Goal: Transaction & Acquisition: Subscribe to service/newsletter

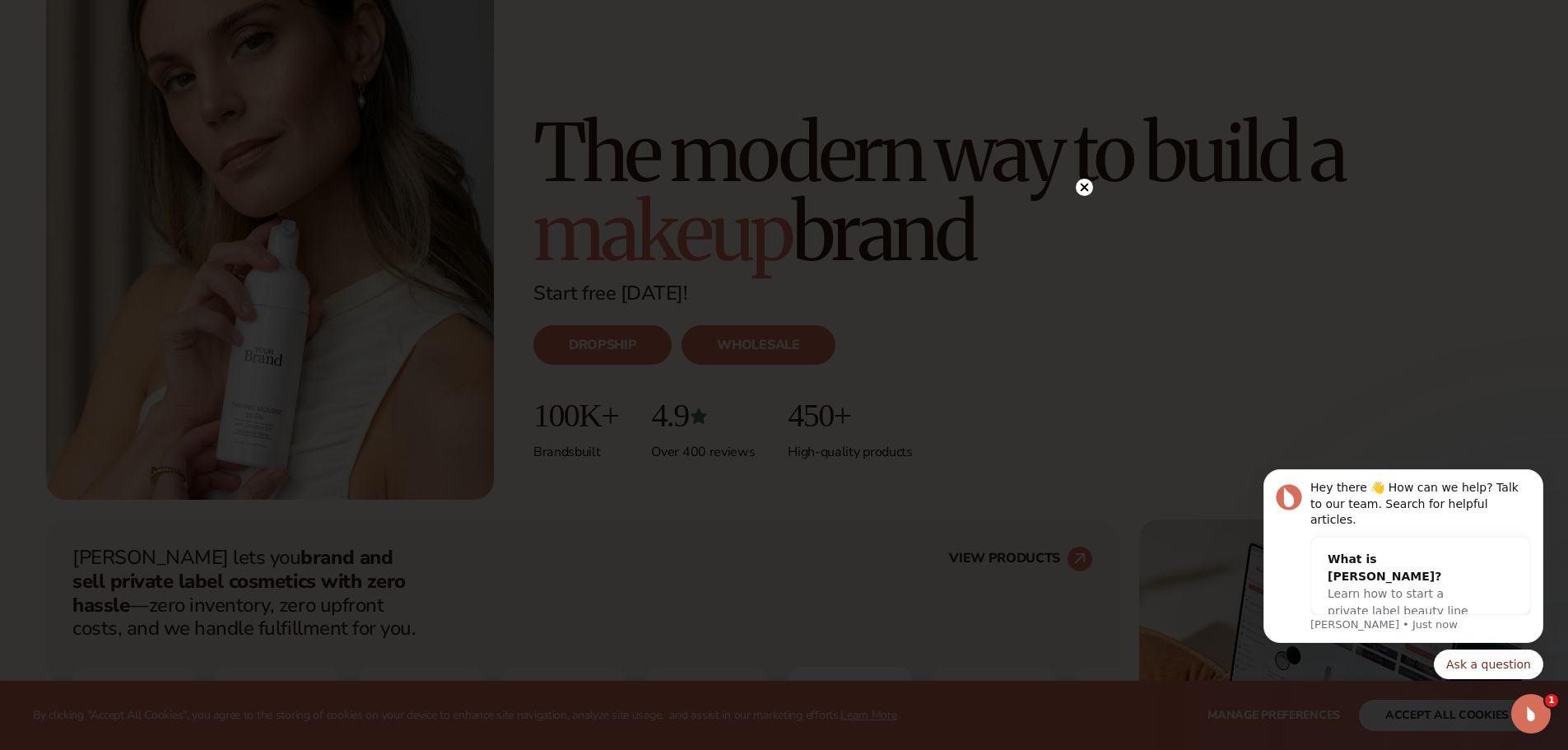
click at [1087, 187] on circle at bounding box center [1084, 188] width 17 height 17
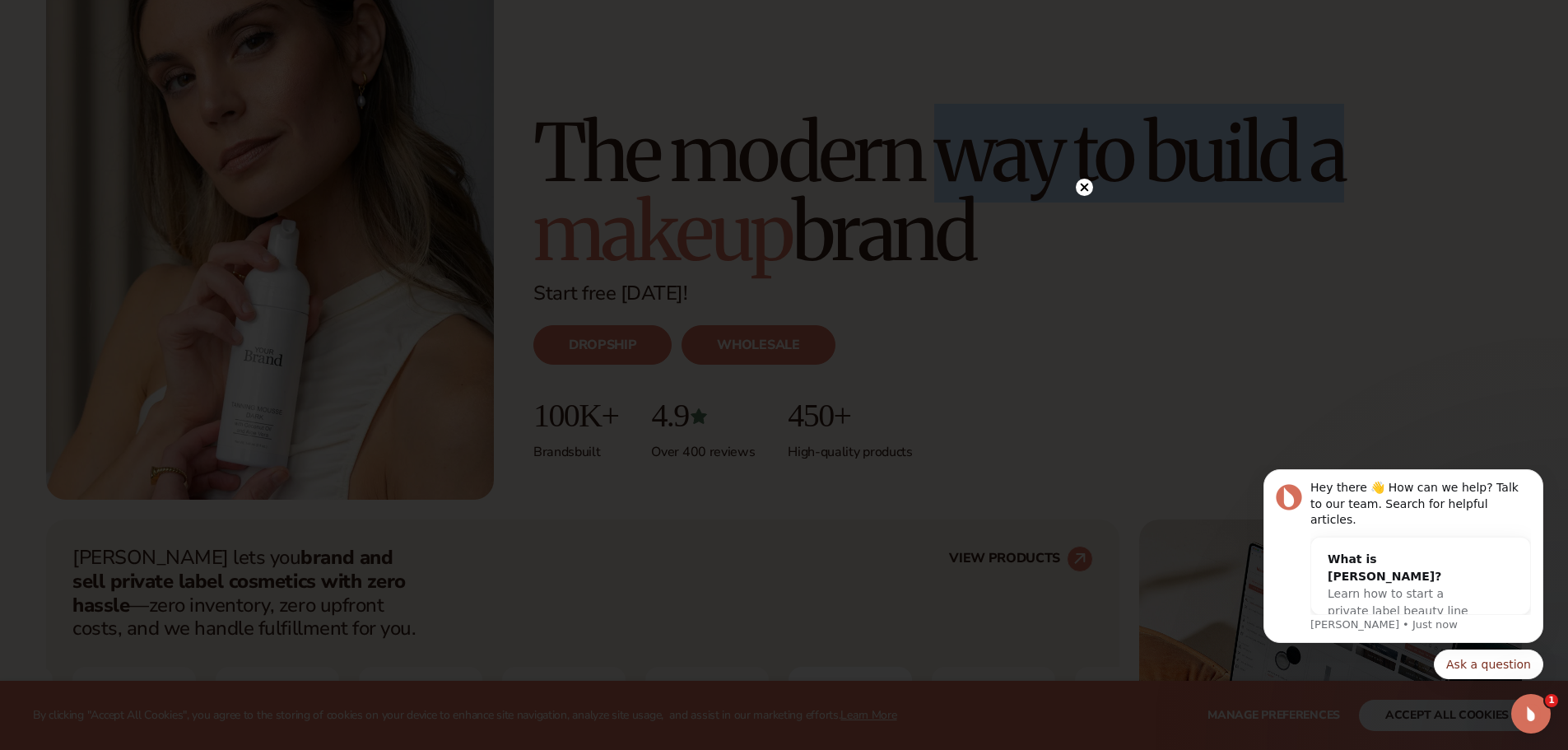
click at [1087, 187] on h1 "The modern way to build a makeup brand" at bounding box center [1027, 192] width 989 height 158
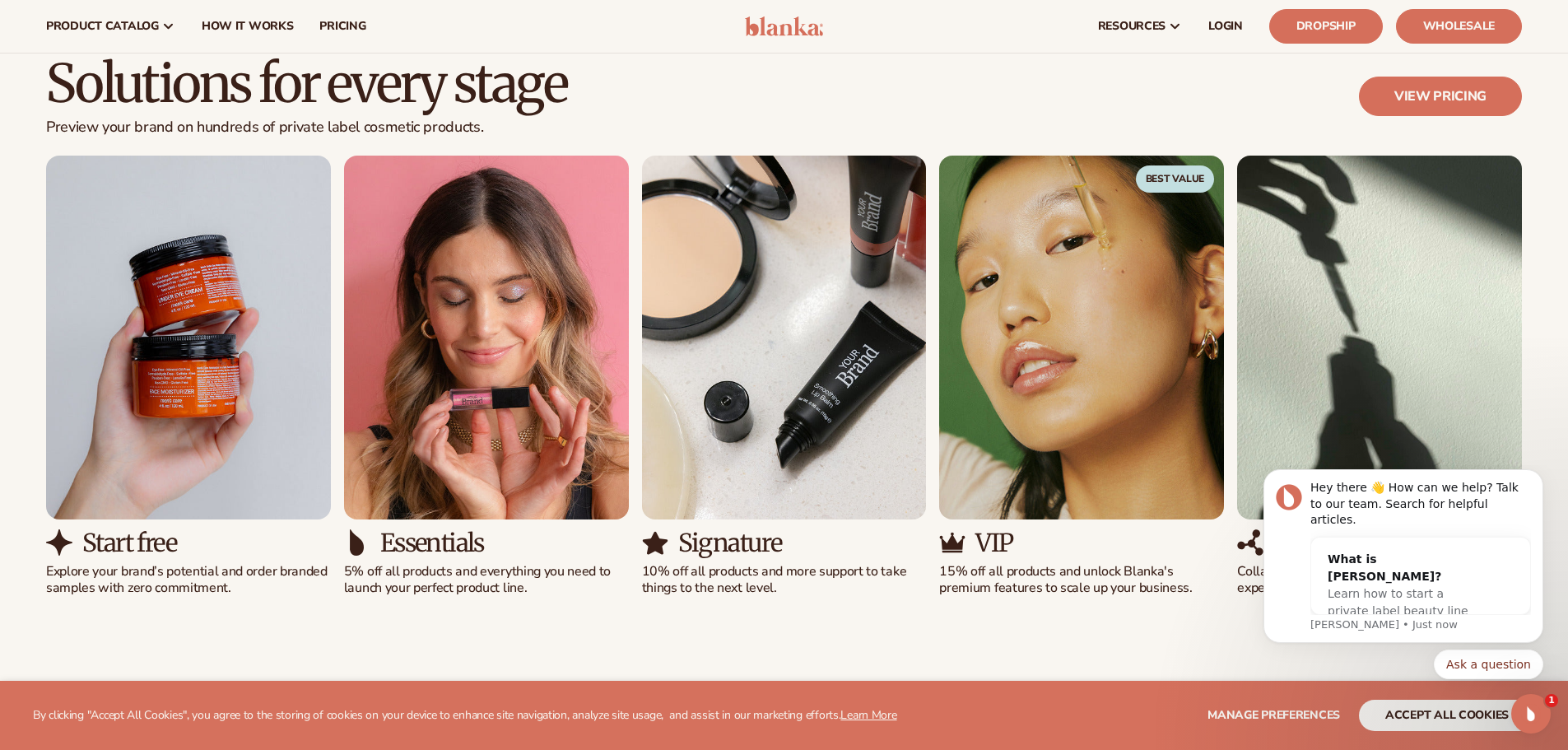
scroll to position [1234, 0]
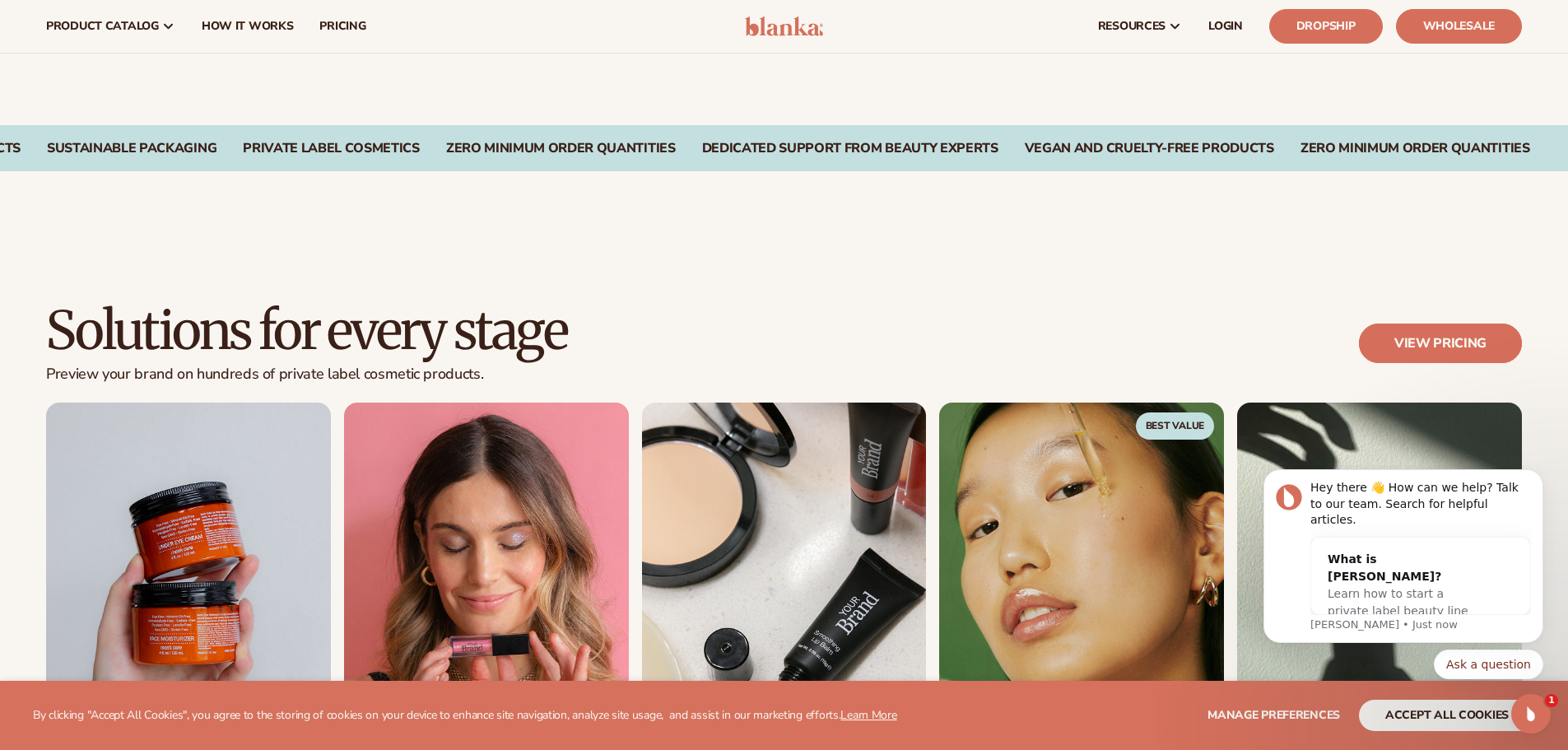
click at [1483, 349] on link "View pricing" at bounding box center [1440, 344] width 163 height 40
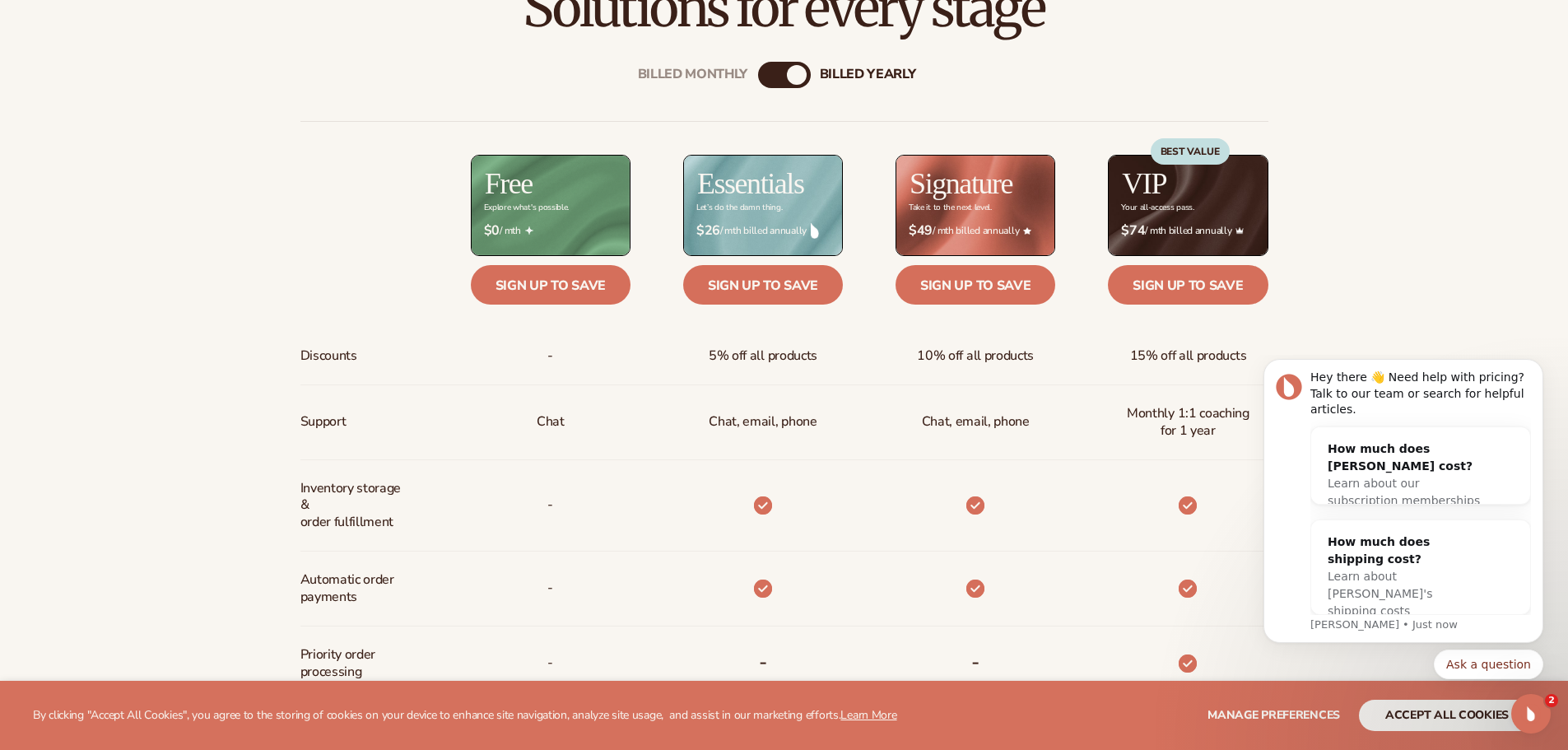
scroll to position [740, 0]
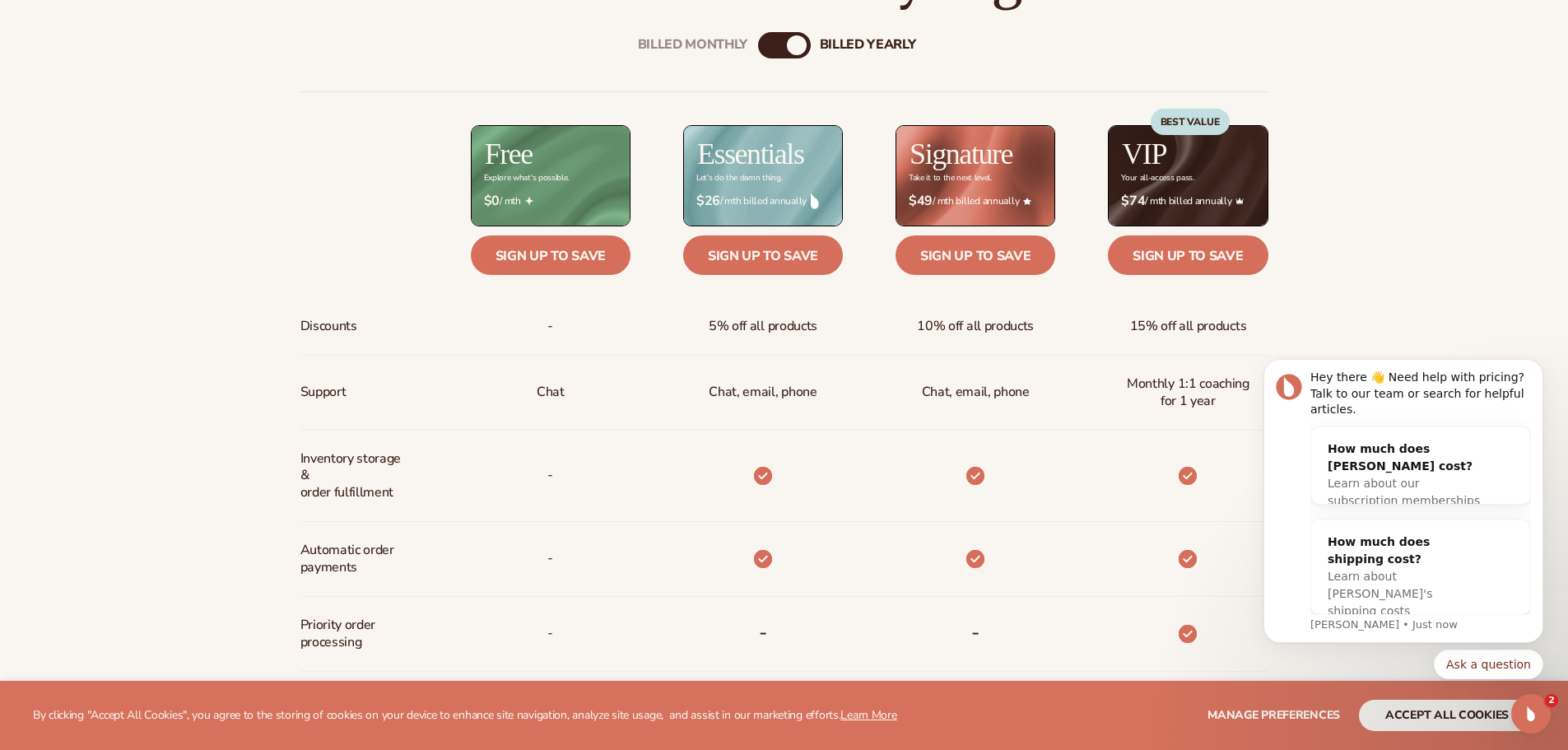
click at [770, 48] on div "Billed Monthly" at bounding box center [768, 45] width 20 height 20
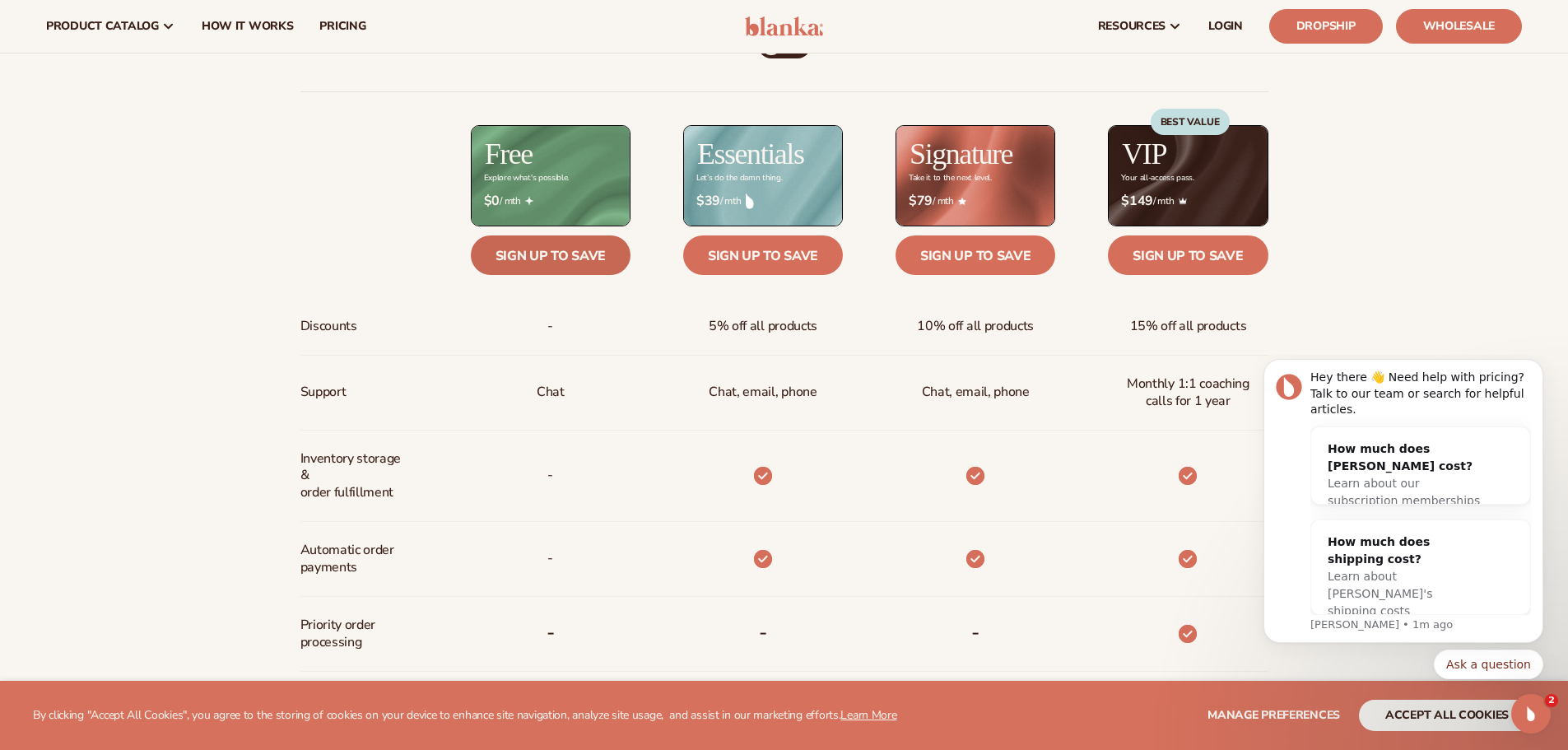
click at [531, 266] on link "Sign up to save" at bounding box center [551, 255] width 160 height 40
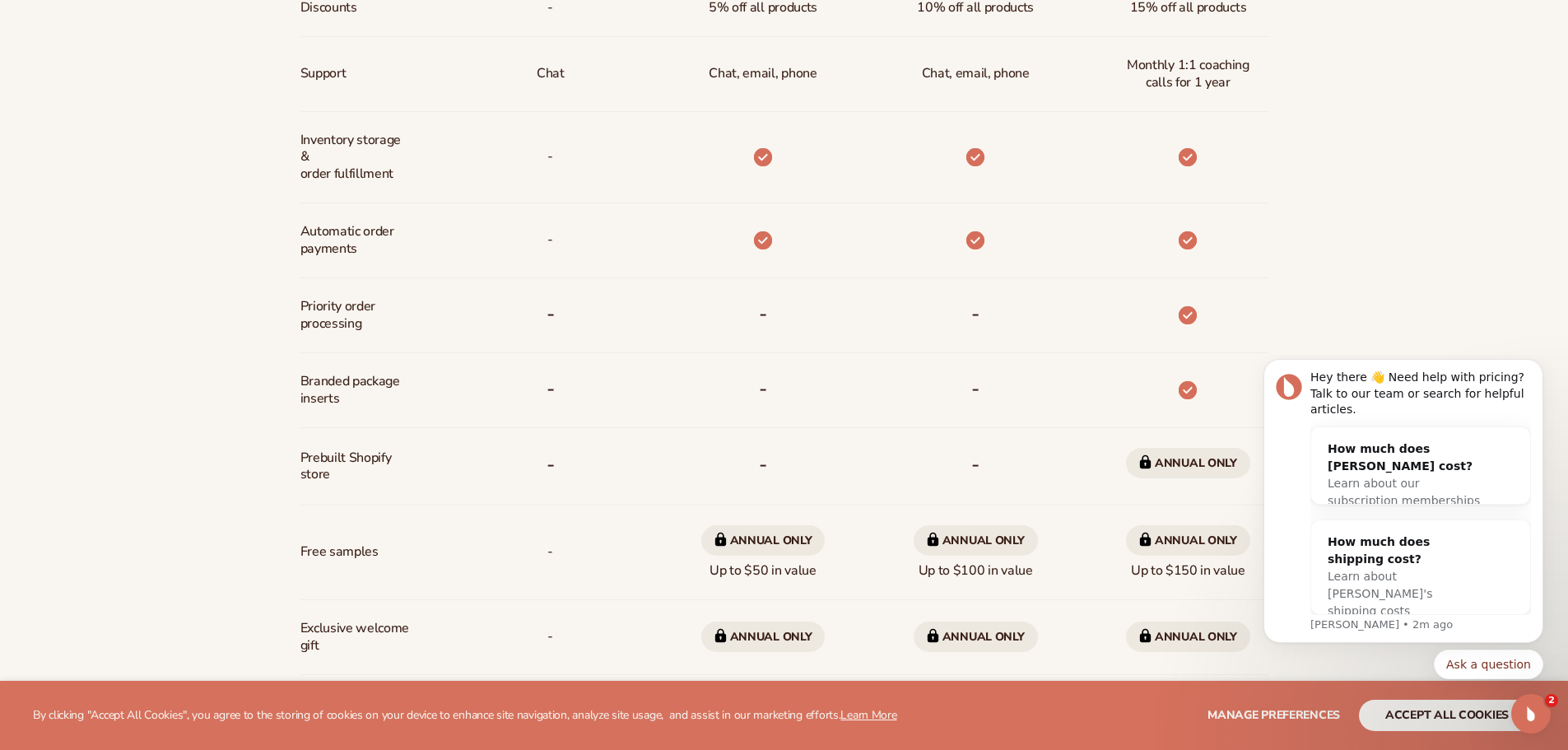
scroll to position [1234, 0]
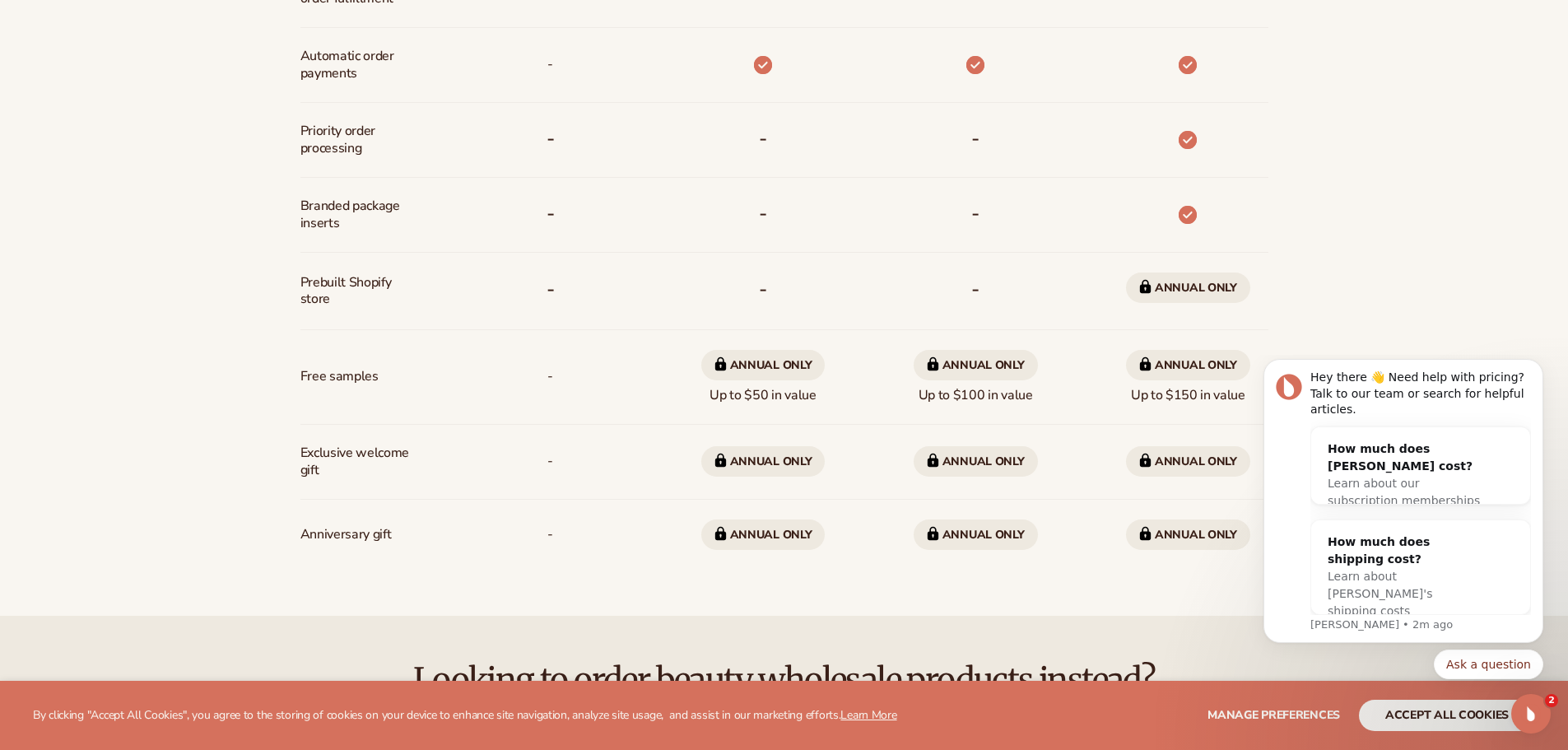
click at [1192, 292] on span "Annual only" at bounding box center [1187, 287] width 125 height 30
click at [1183, 375] on span "Annual only" at bounding box center [1187, 365] width 125 height 30
click at [1195, 354] on span "Annual only" at bounding box center [1187, 365] width 125 height 30
click at [1174, 466] on span "Annual only" at bounding box center [1187, 462] width 125 height 30
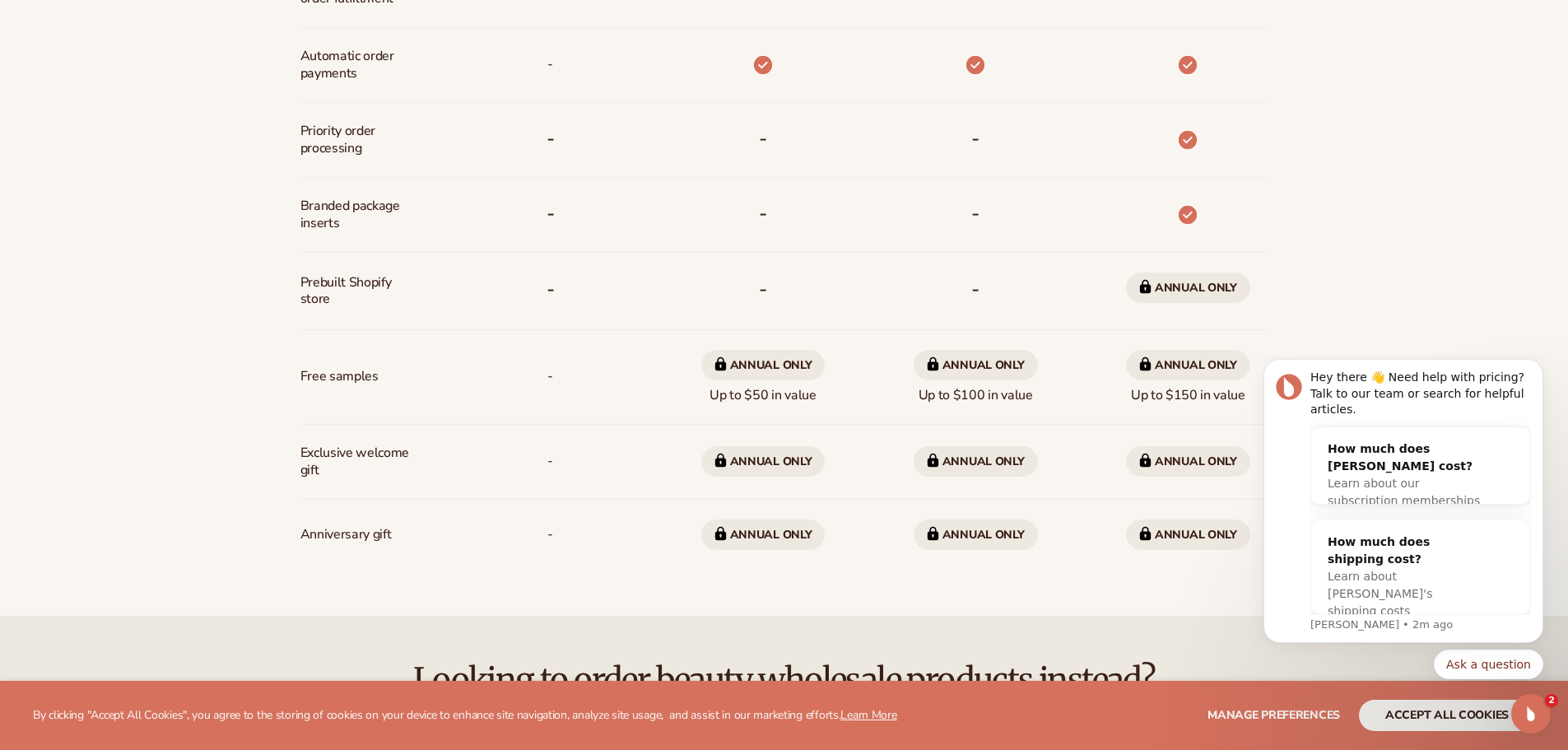
click at [1174, 466] on span "Annual only" at bounding box center [1187, 462] width 125 height 30
click at [1188, 587] on div "Billed Monthly billed Yearly Billed Monthly billed Yearly Discounts Support Inv…" at bounding box center [784, 64] width 1060 height 1104
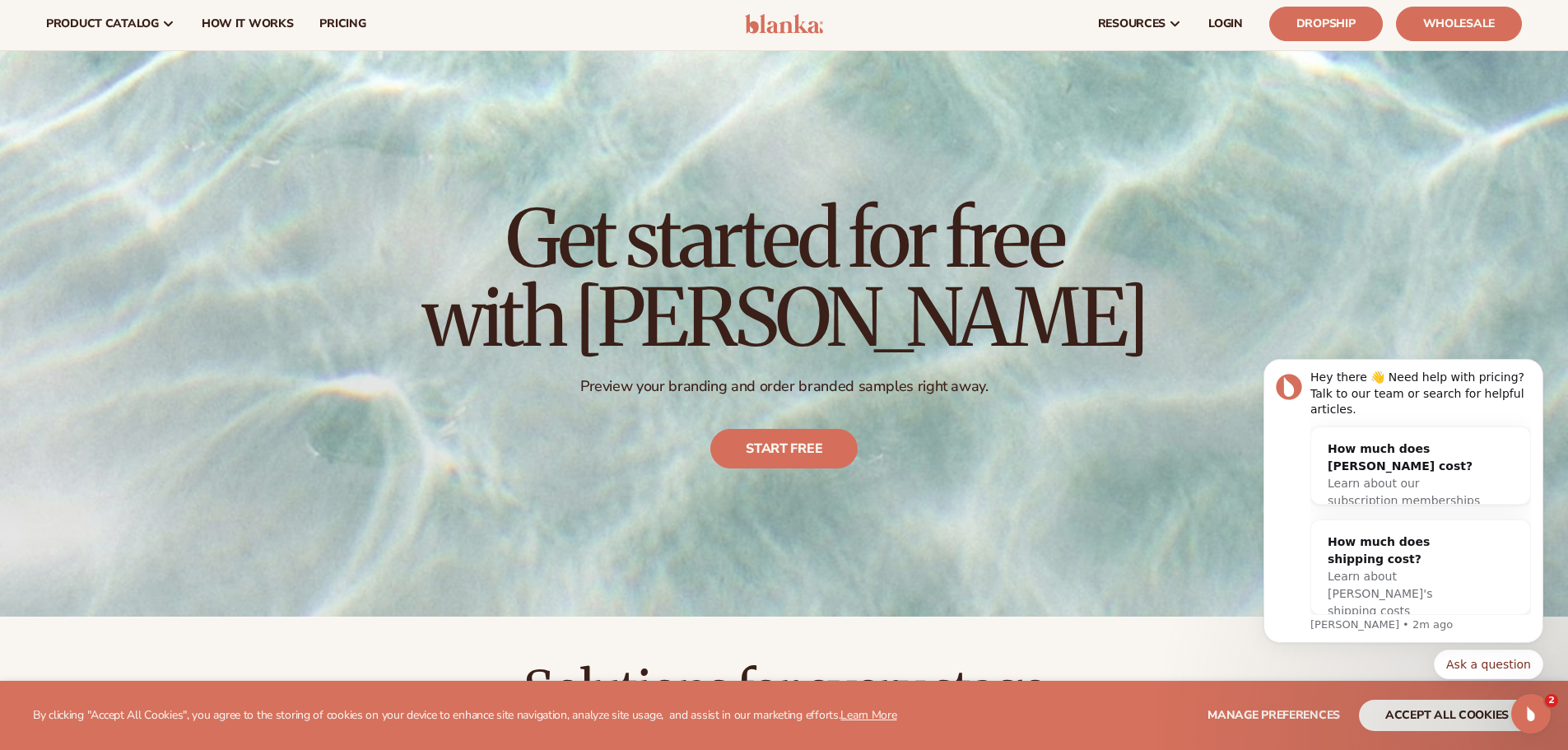
scroll to position [0, 0]
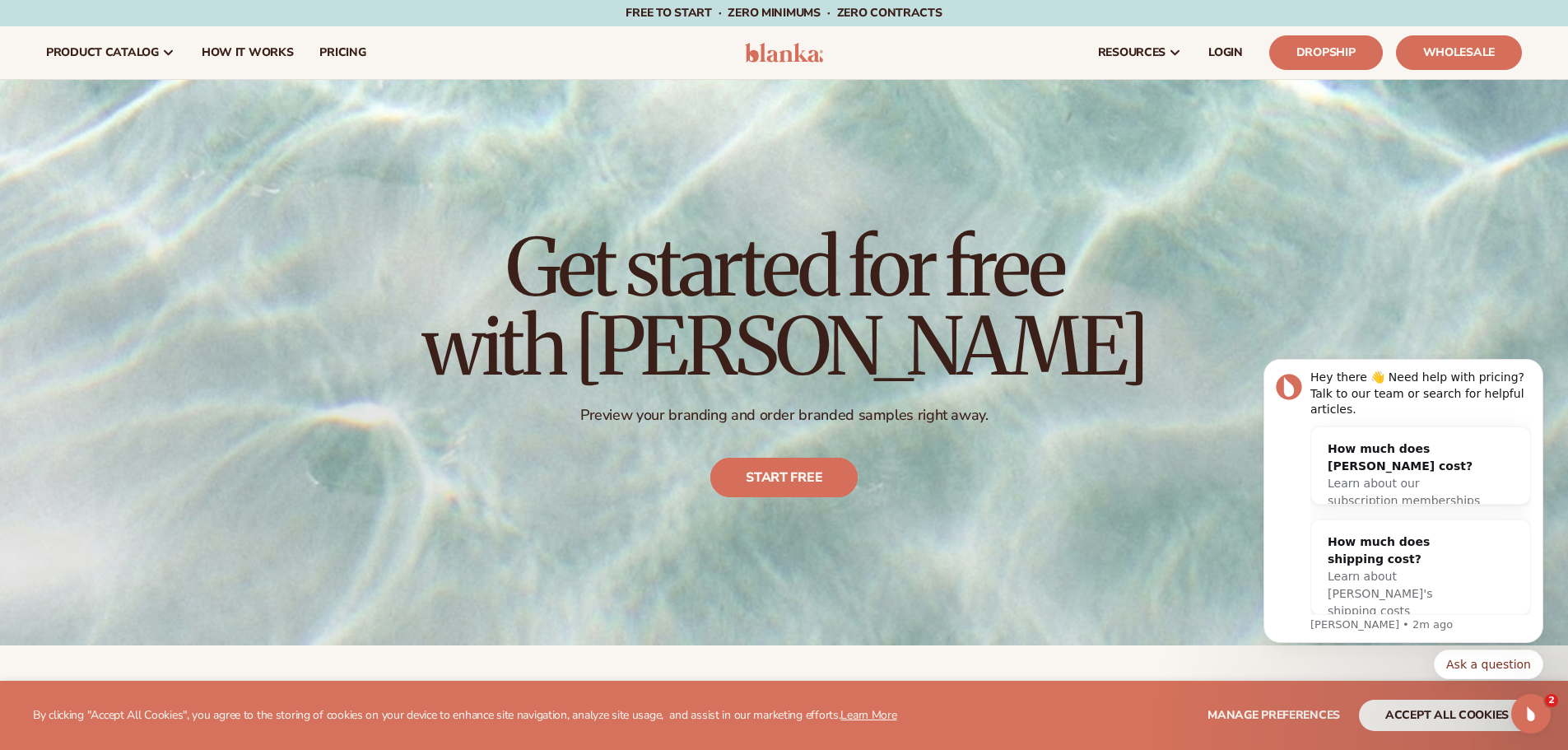
click at [757, 466] on link "Start free" at bounding box center [783, 478] width 147 height 40
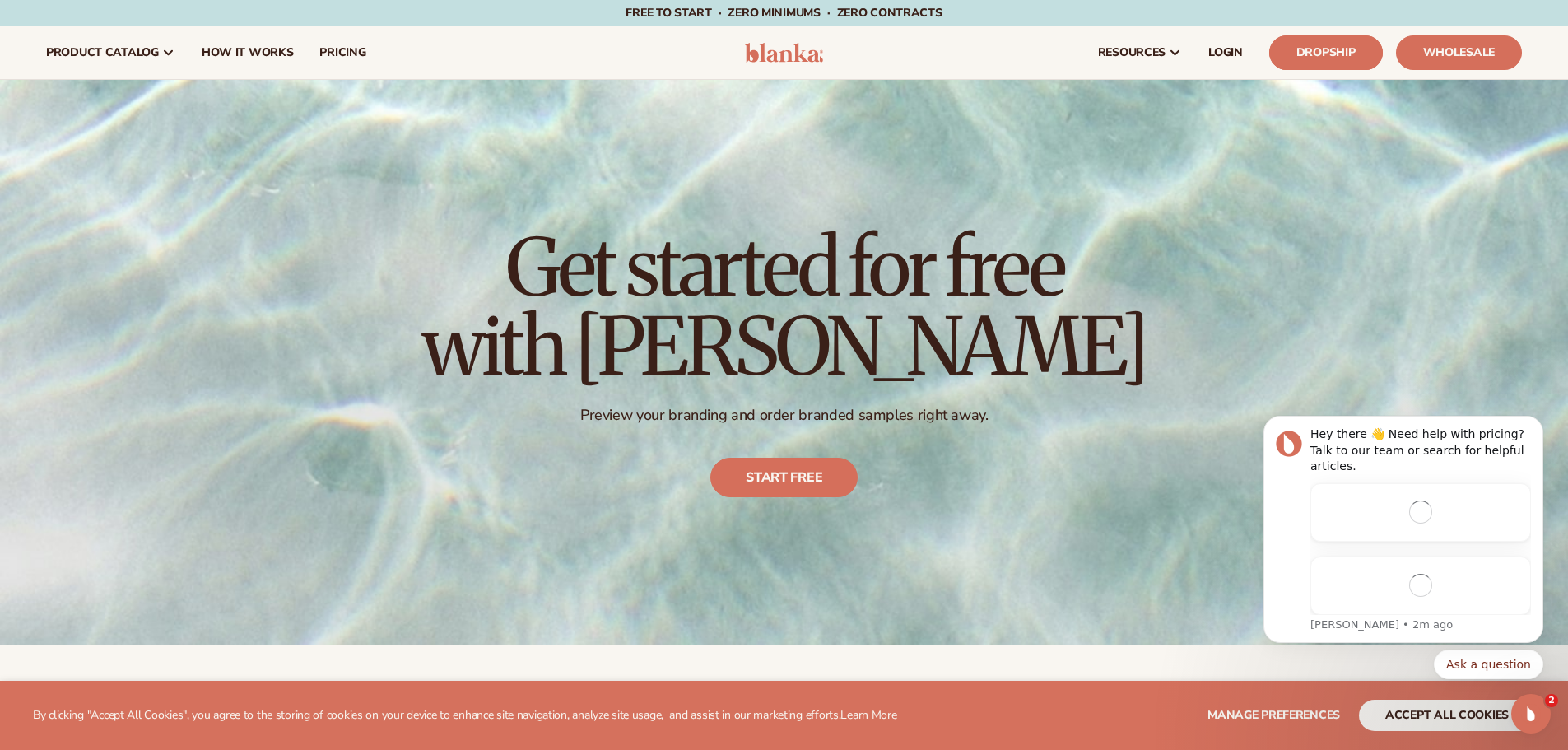
click at [1322, 55] on link "Dropship" at bounding box center [1325, 52] width 113 height 34
